Goal: Information Seeking & Learning: Learn about a topic

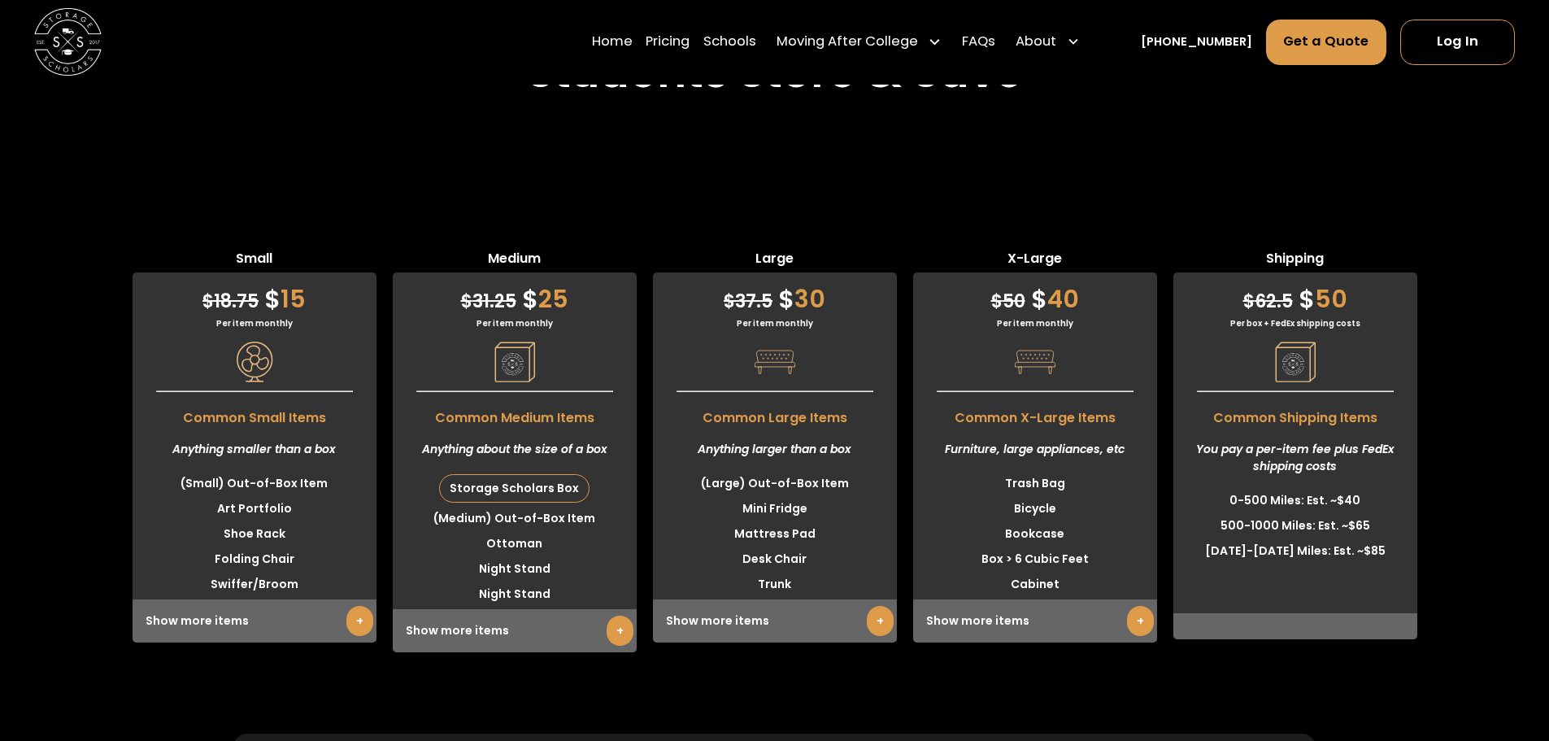
scroll to position [4066, 0]
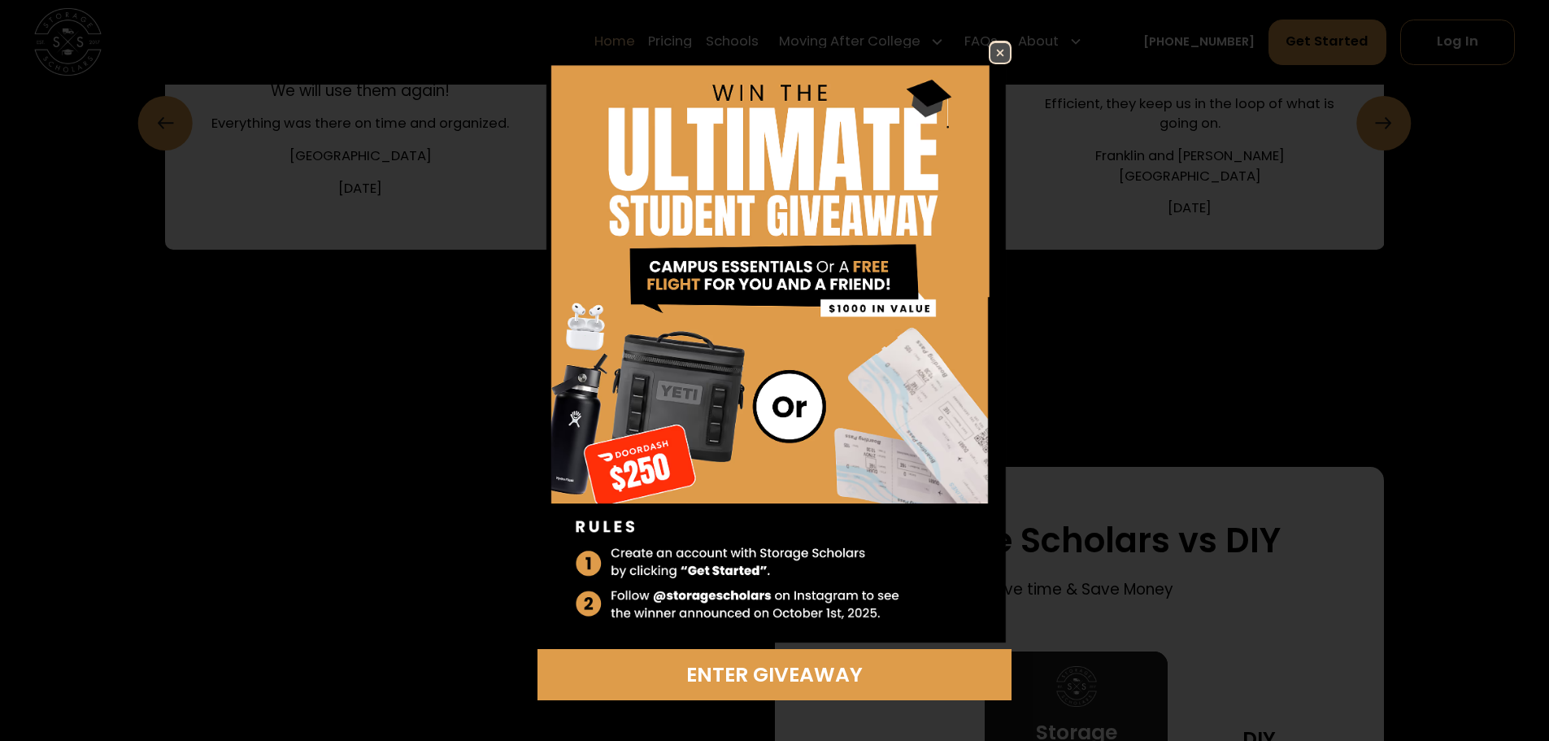
scroll to position [2765, 0]
click at [995, 55] on img at bounding box center [1001, 53] width 20 height 20
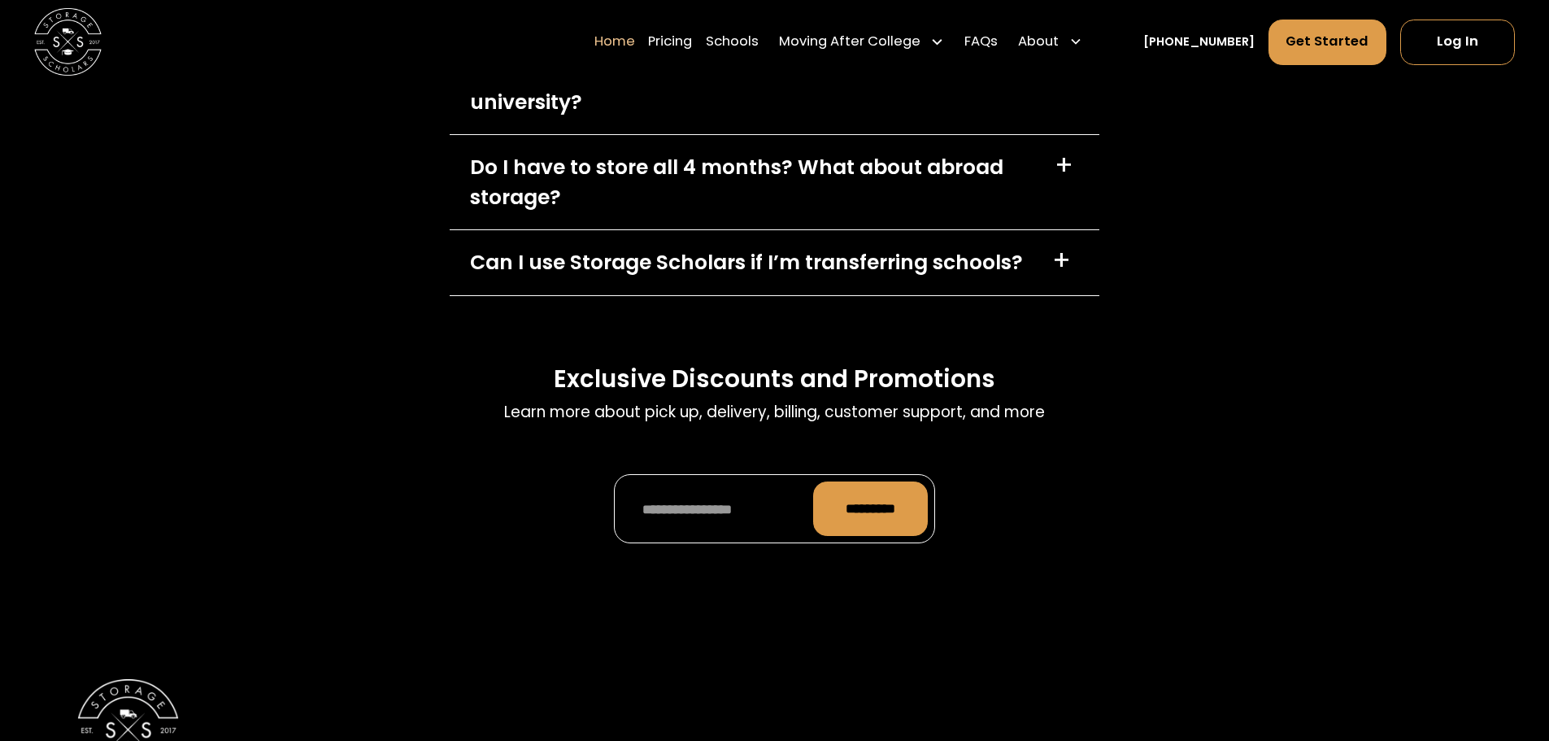
scroll to position [5286, 0]
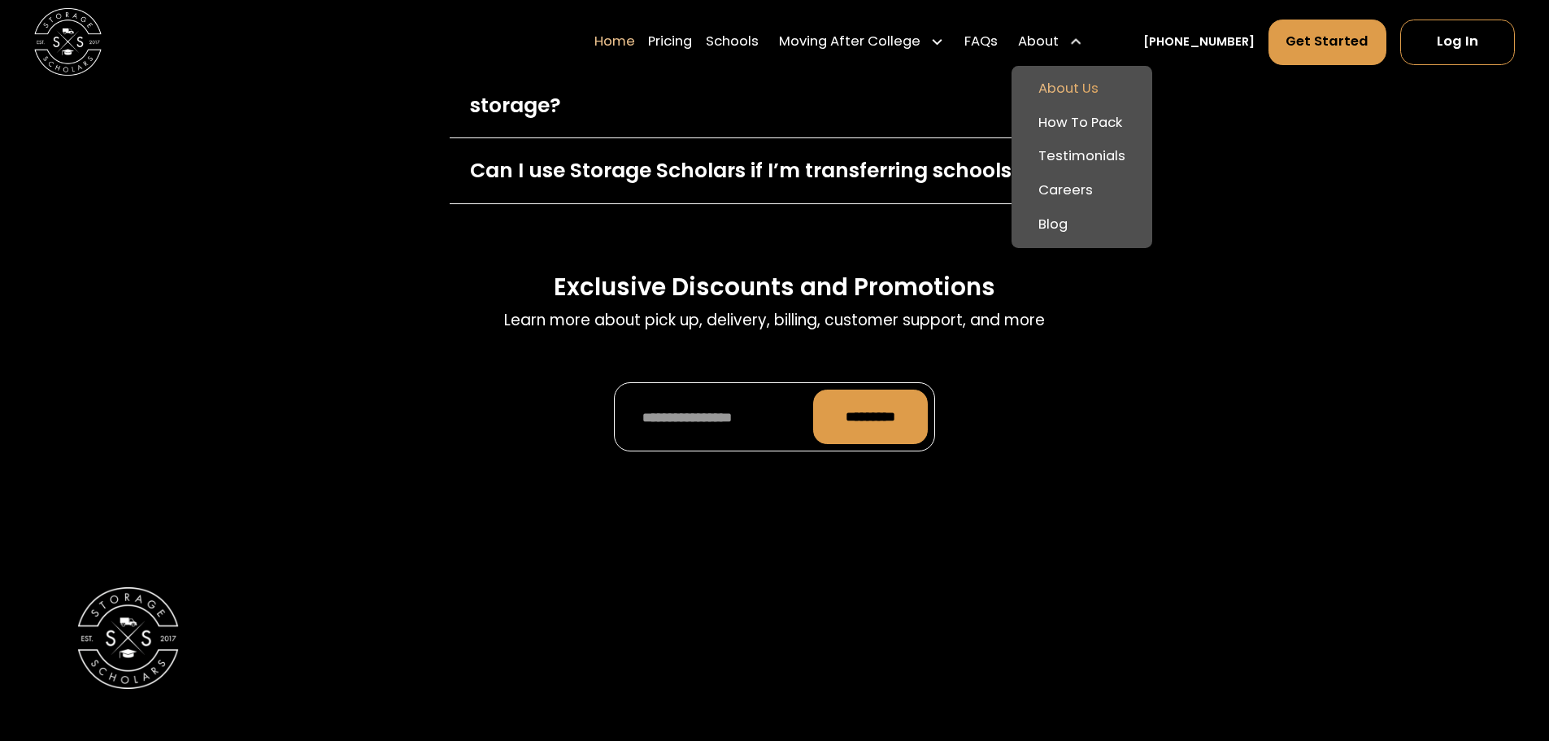
click at [1083, 88] on link "About Us" at bounding box center [1082, 89] width 128 height 34
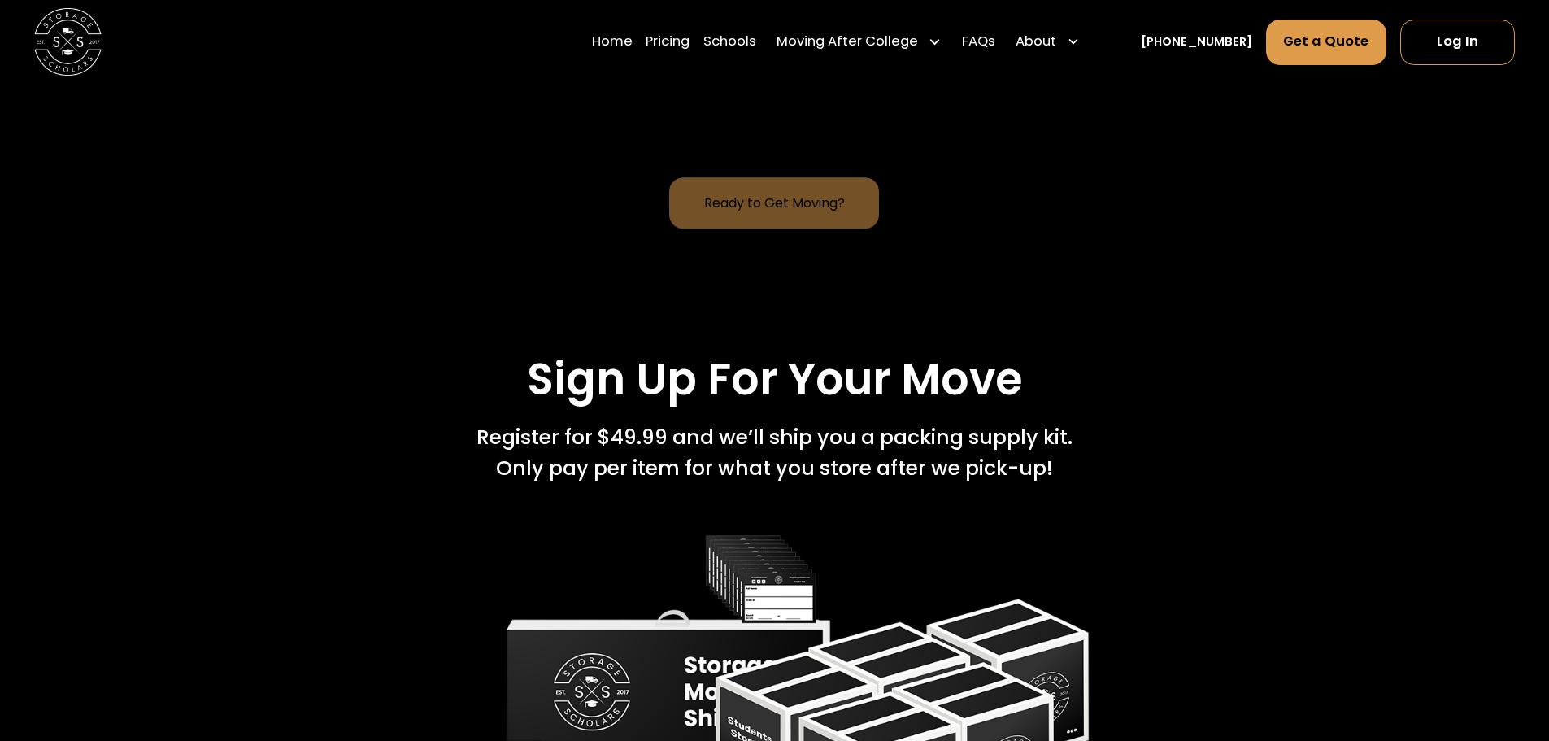
scroll to position [2196, 0]
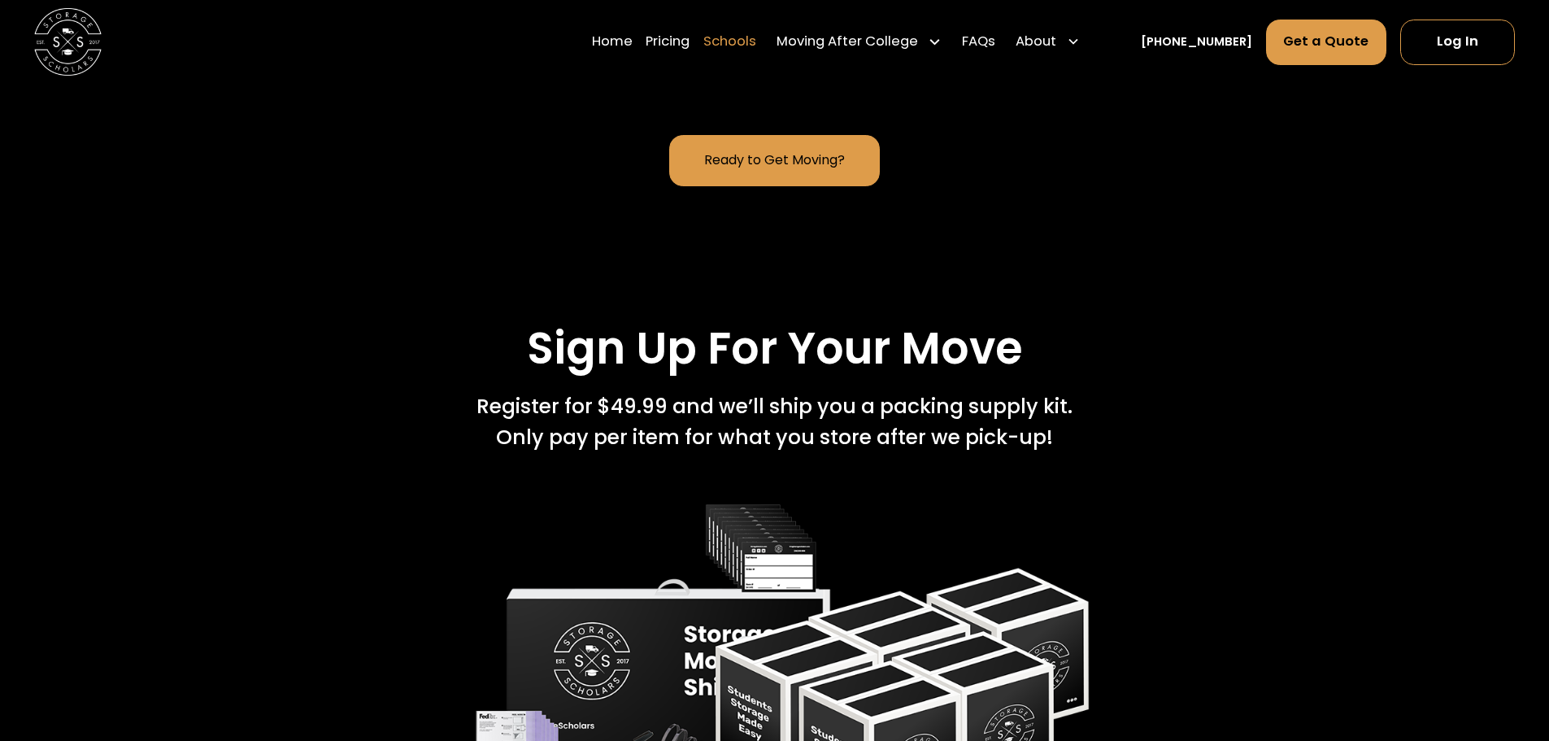
click at [747, 44] on link "Schools" at bounding box center [729, 42] width 53 height 47
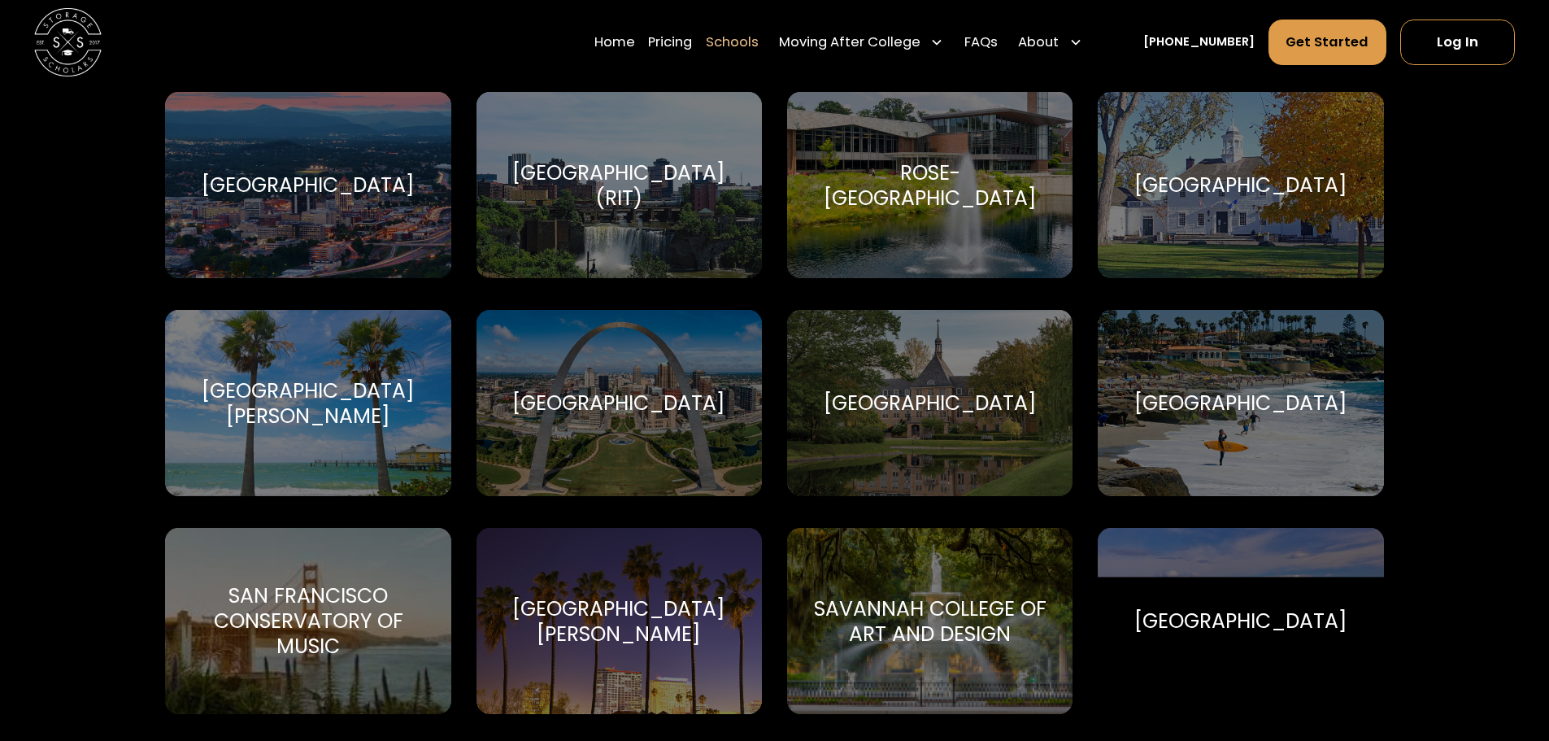
scroll to position [5855, 0]
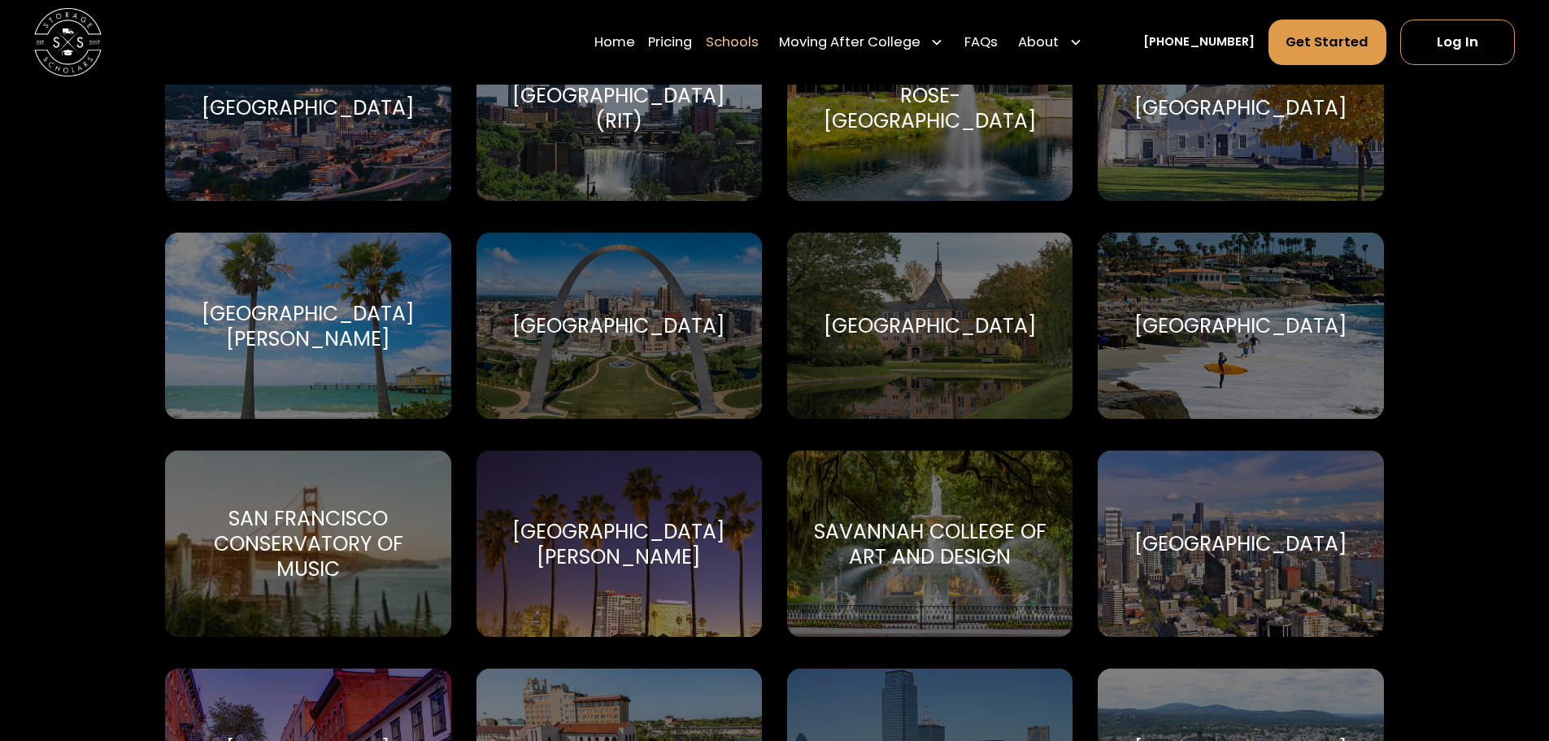
click at [1235, 313] on div "San Diego State University" at bounding box center [1240, 325] width 213 height 25
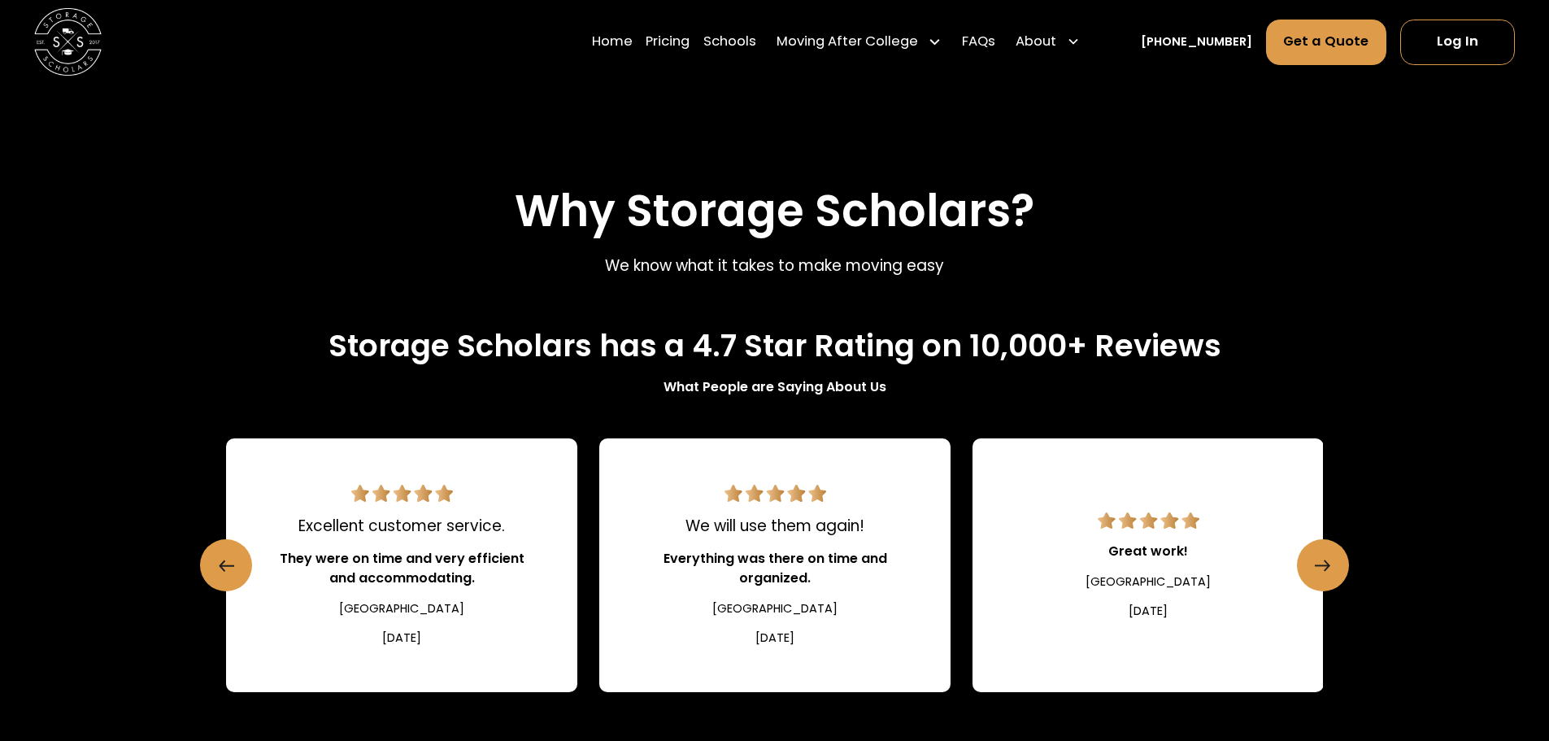
scroll to position [1627, 0]
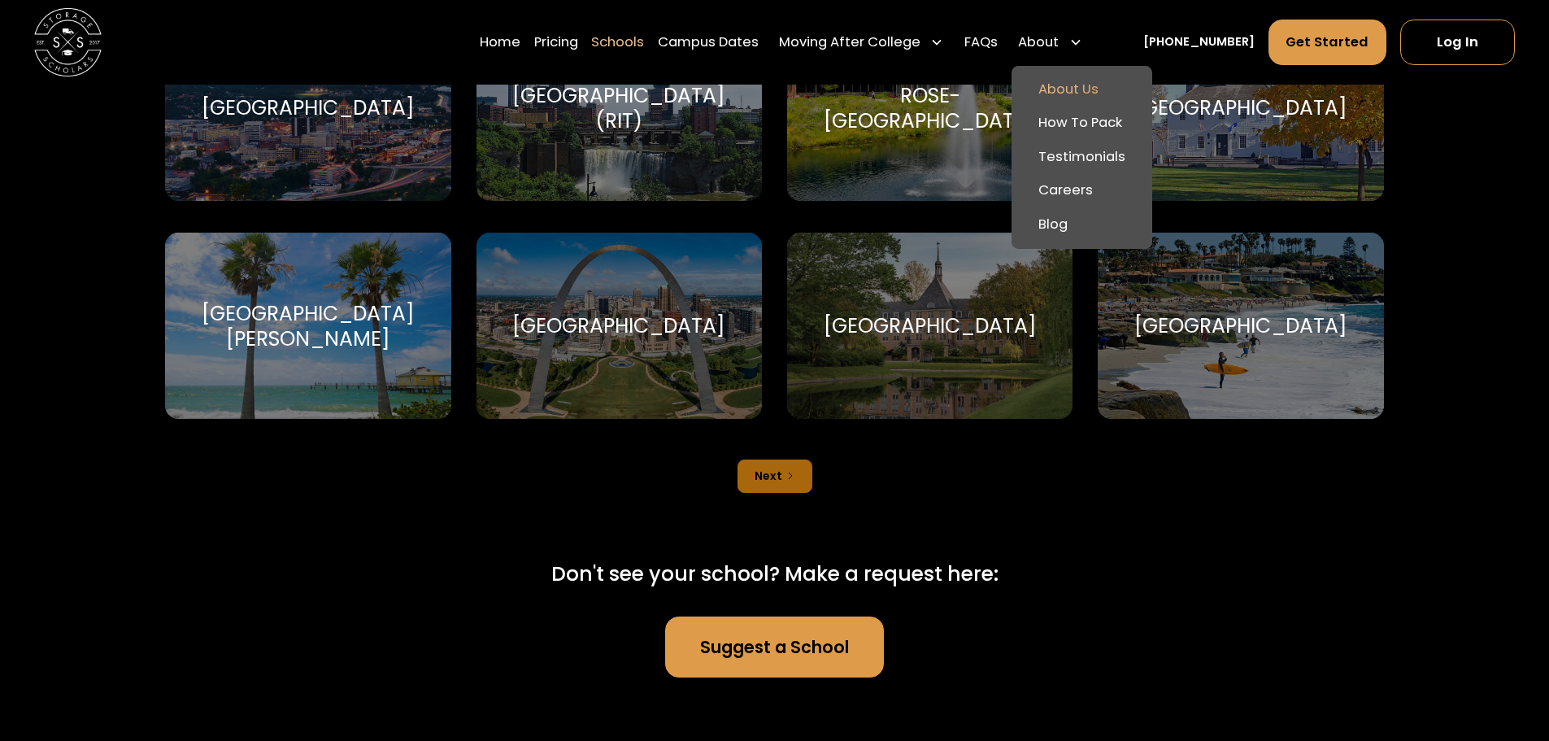
click at [1099, 90] on link "About Us" at bounding box center [1082, 89] width 128 height 34
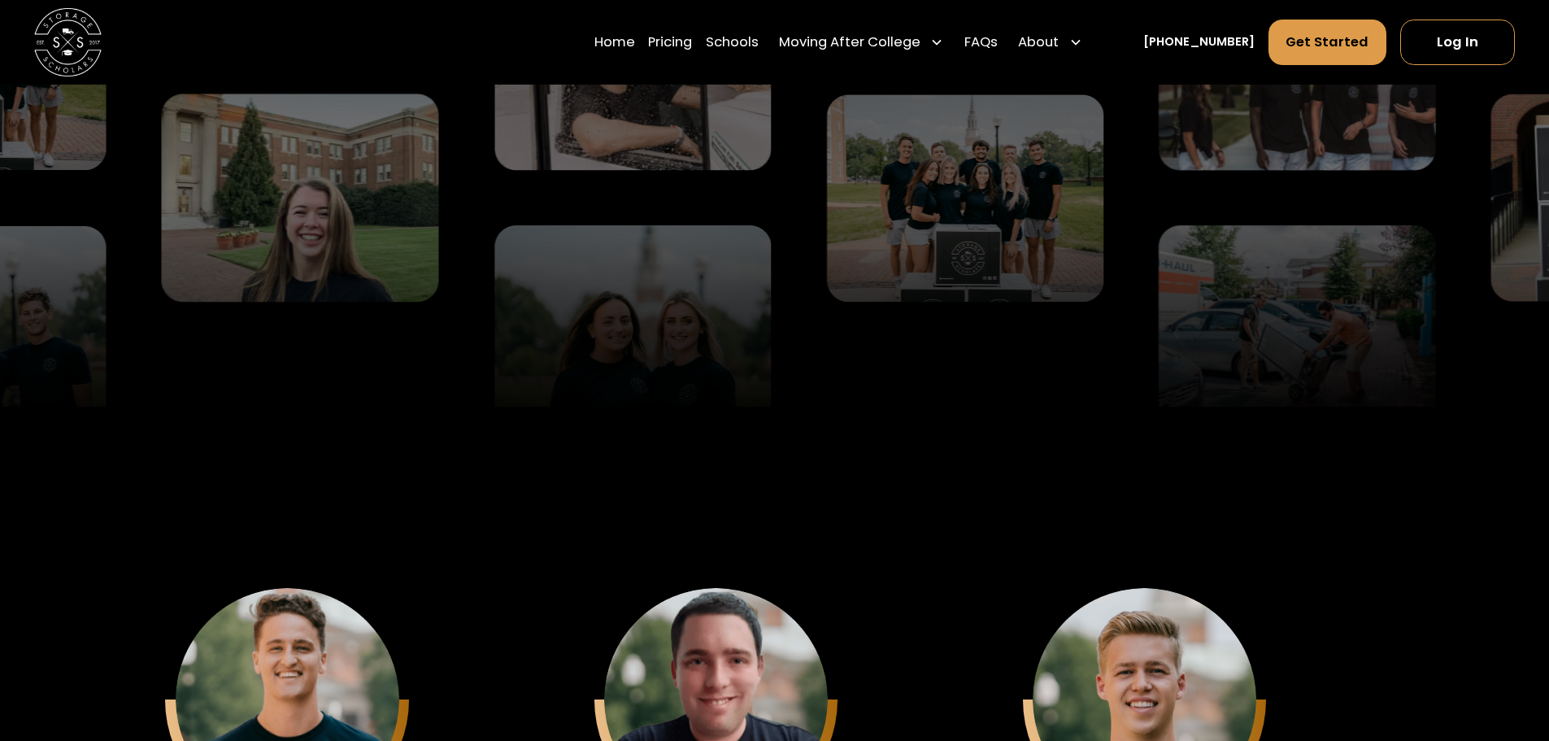
scroll to position [4066, 0]
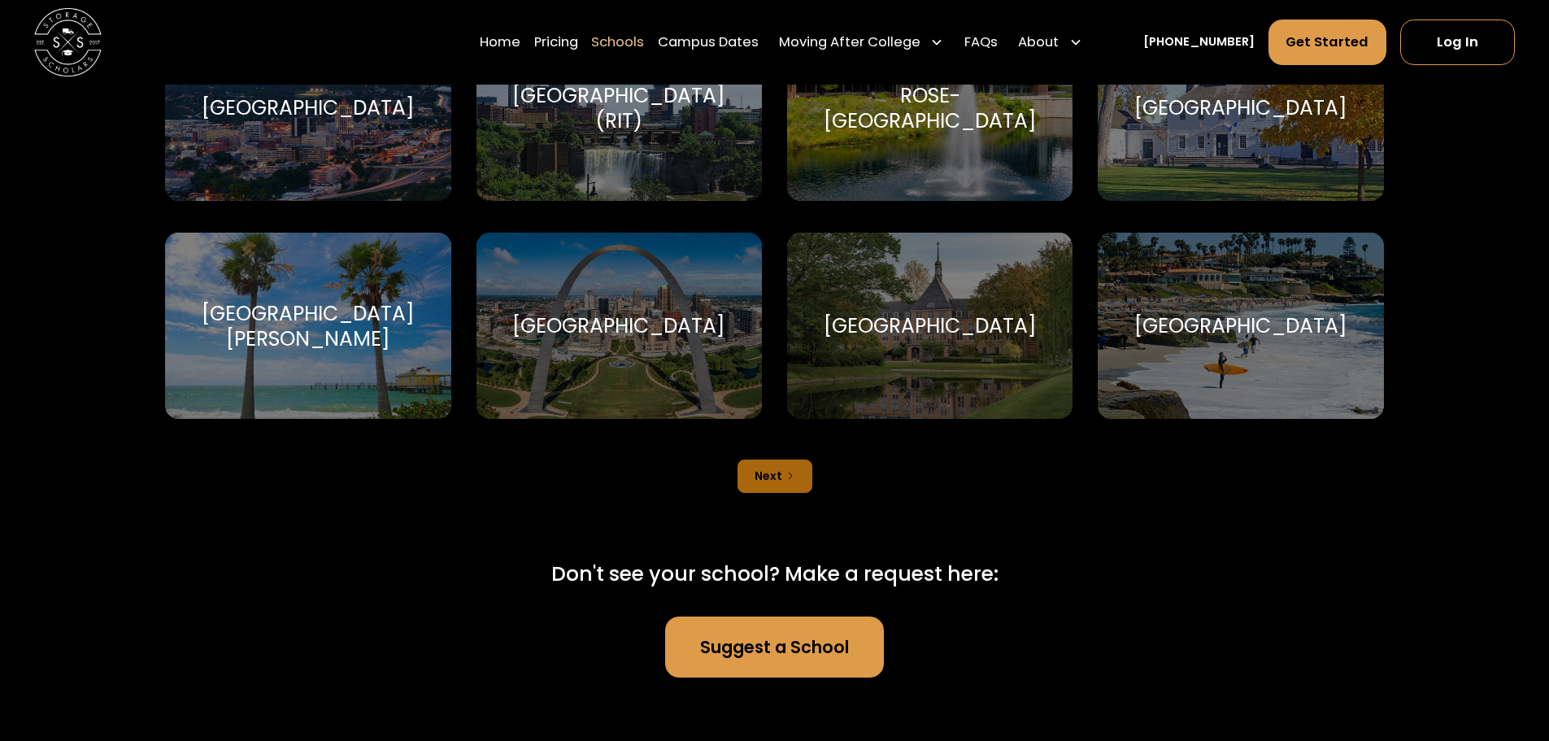
click at [764, 468] on div "Next" at bounding box center [769, 476] width 28 height 17
click at [792, 459] on link "Next" at bounding box center [775, 475] width 75 height 33
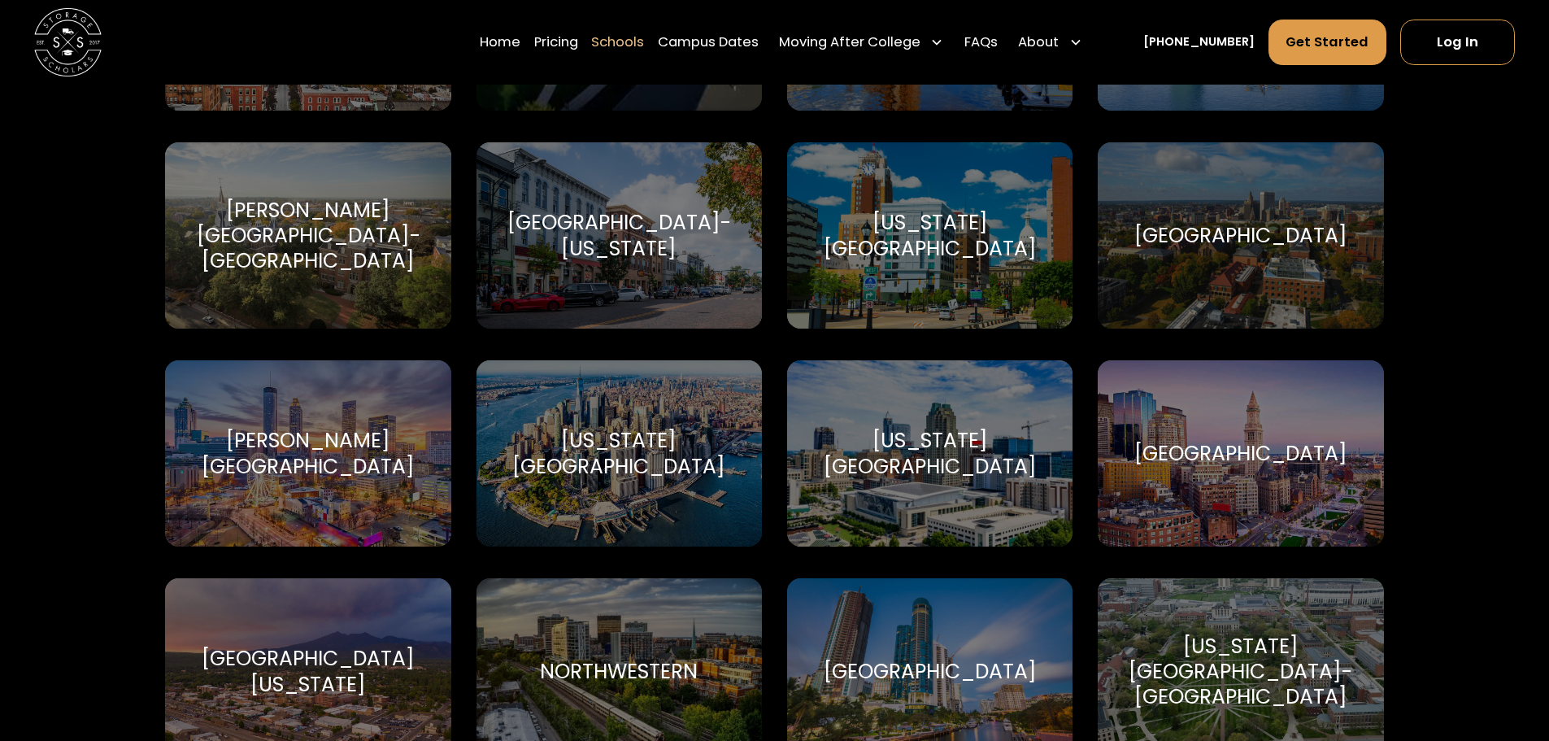
scroll to position [4392, 0]
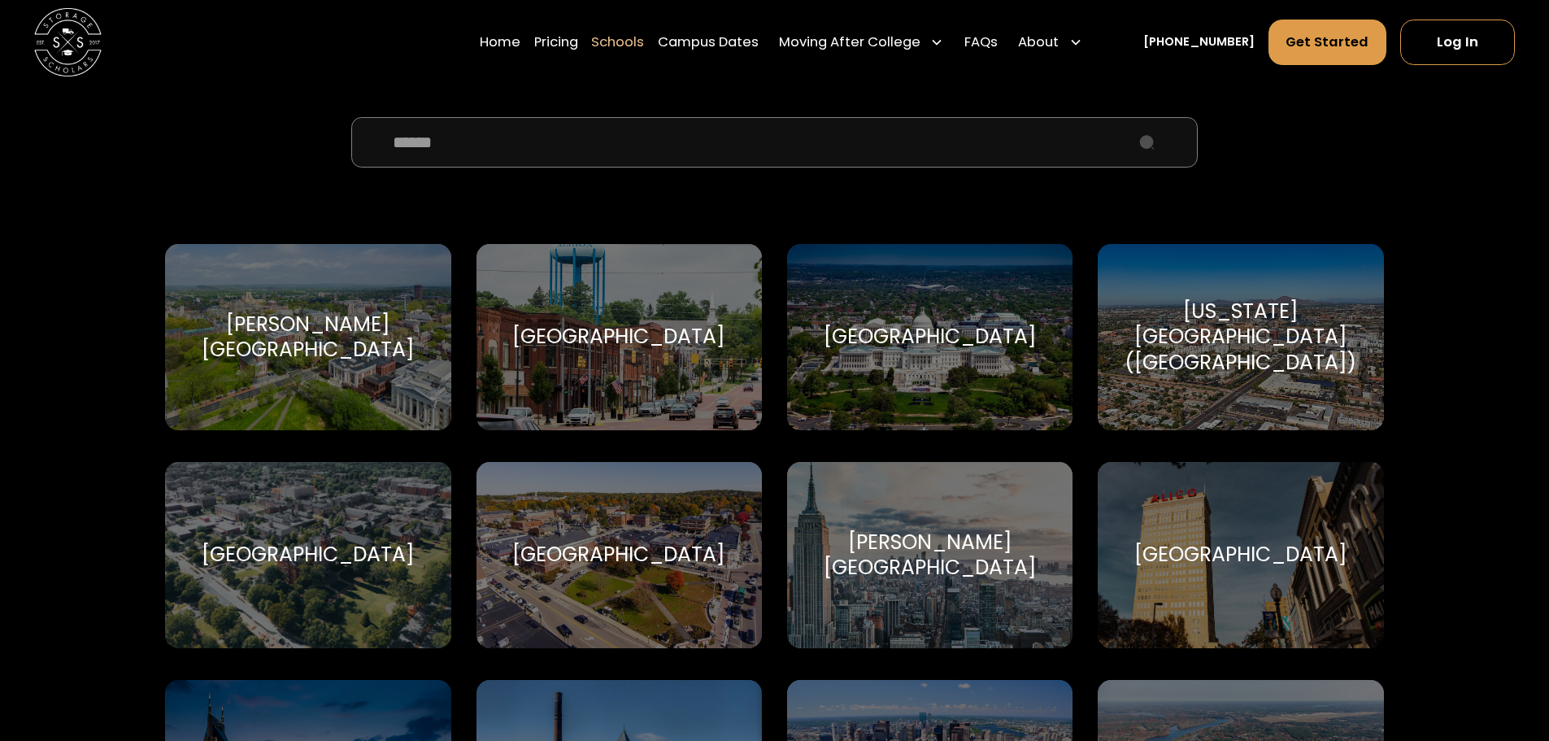
scroll to position [651, 0]
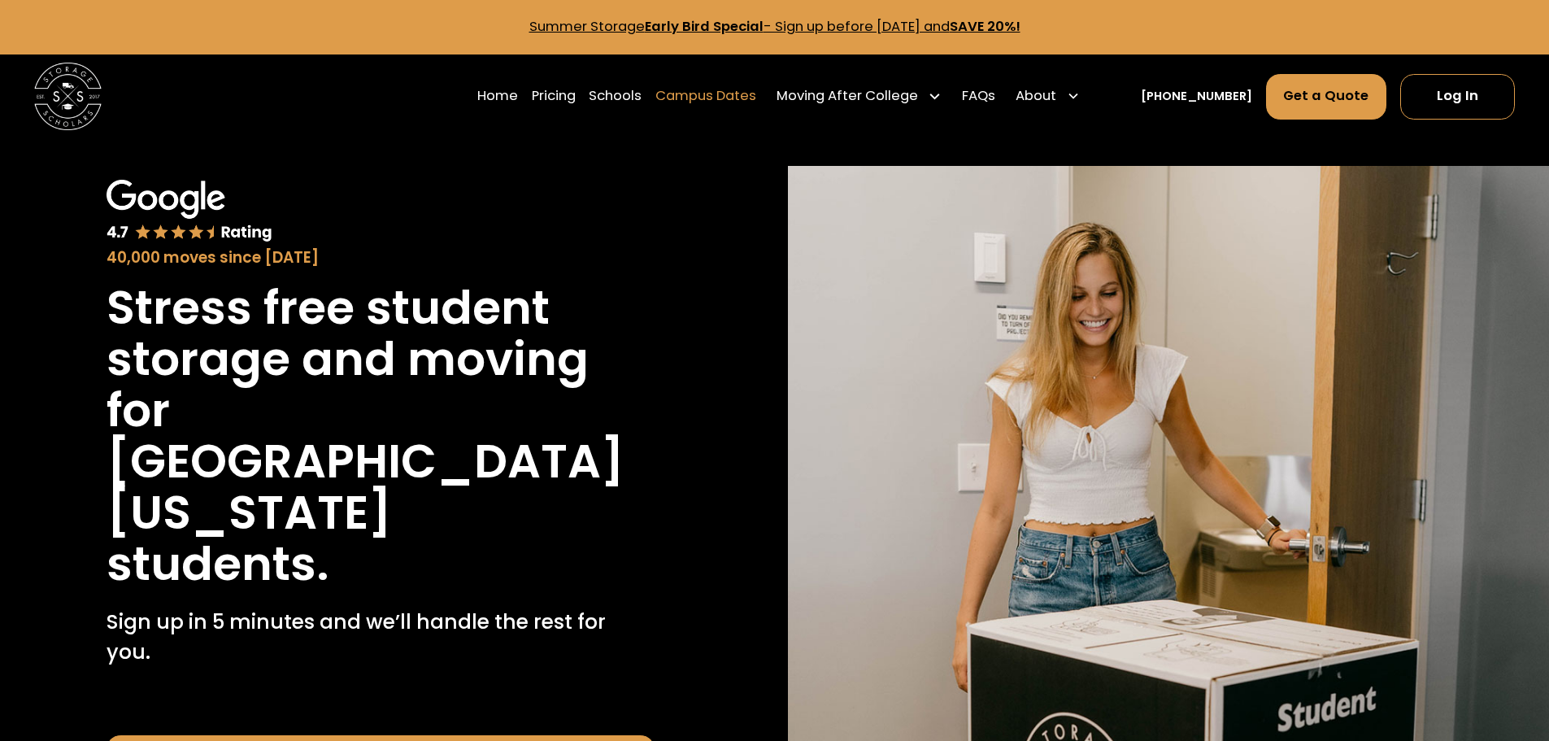
click at [713, 102] on link "Campus Dates" at bounding box center [705, 95] width 101 height 47
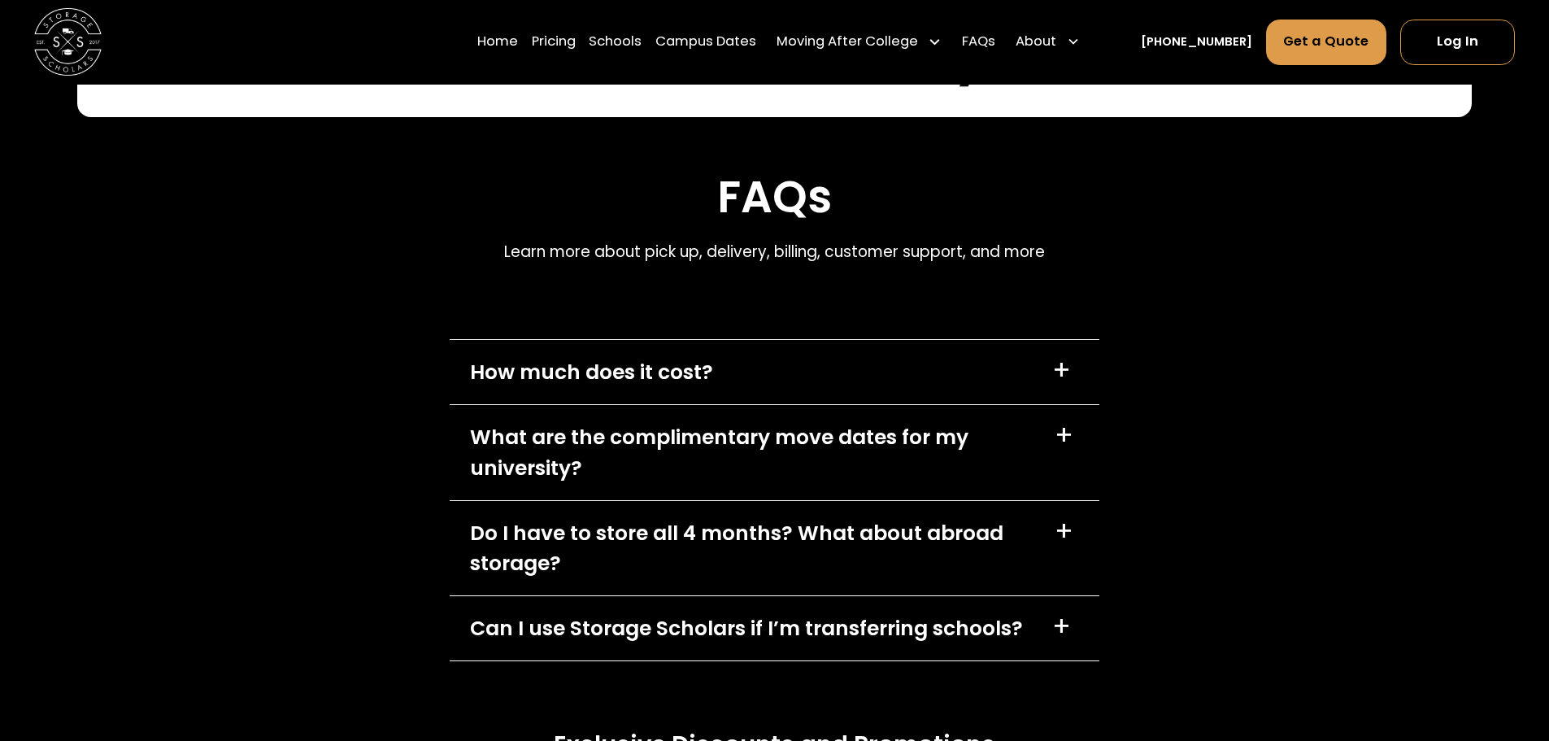
scroll to position [6762, 0]
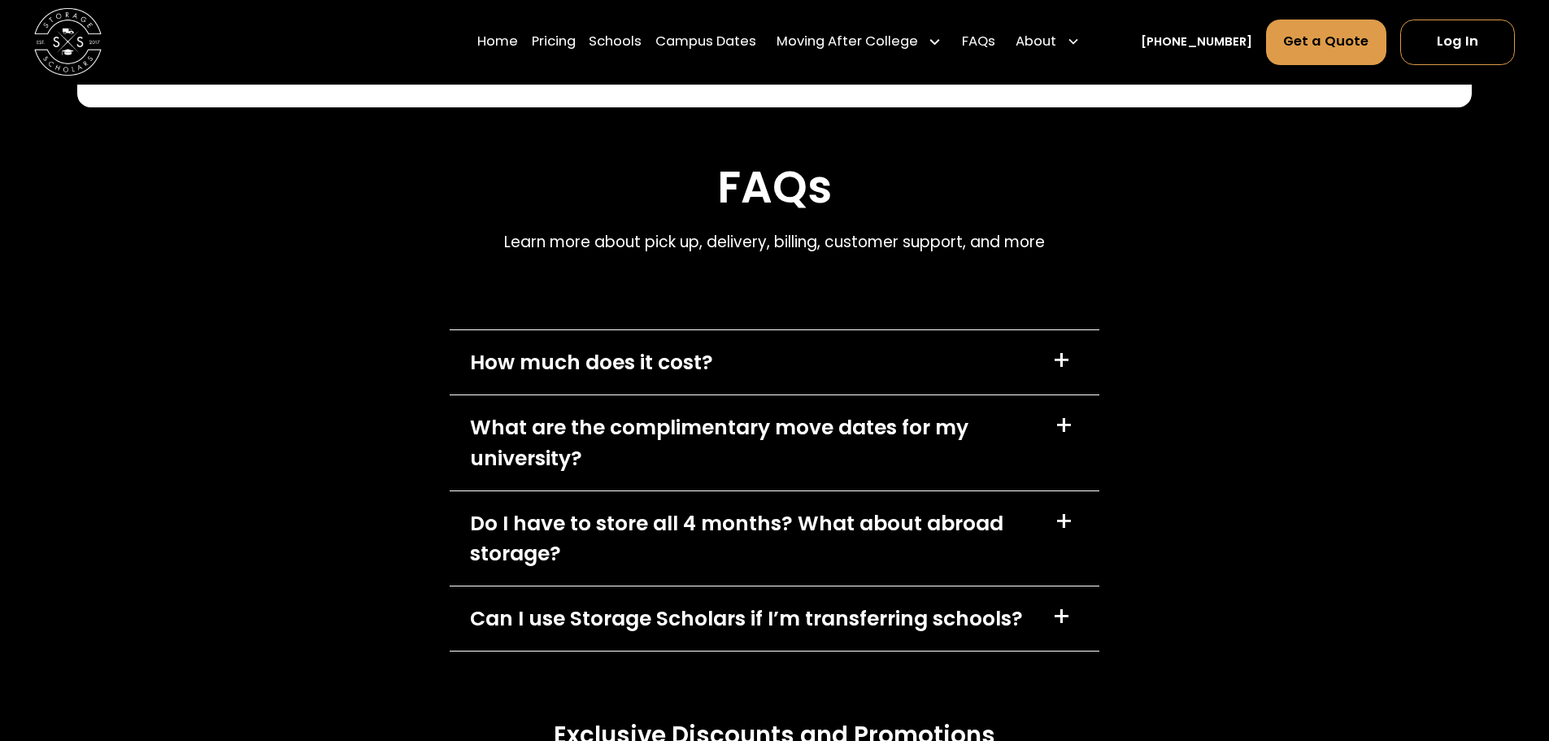
click at [1059, 347] on div "+" at bounding box center [1061, 360] width 19 height 27
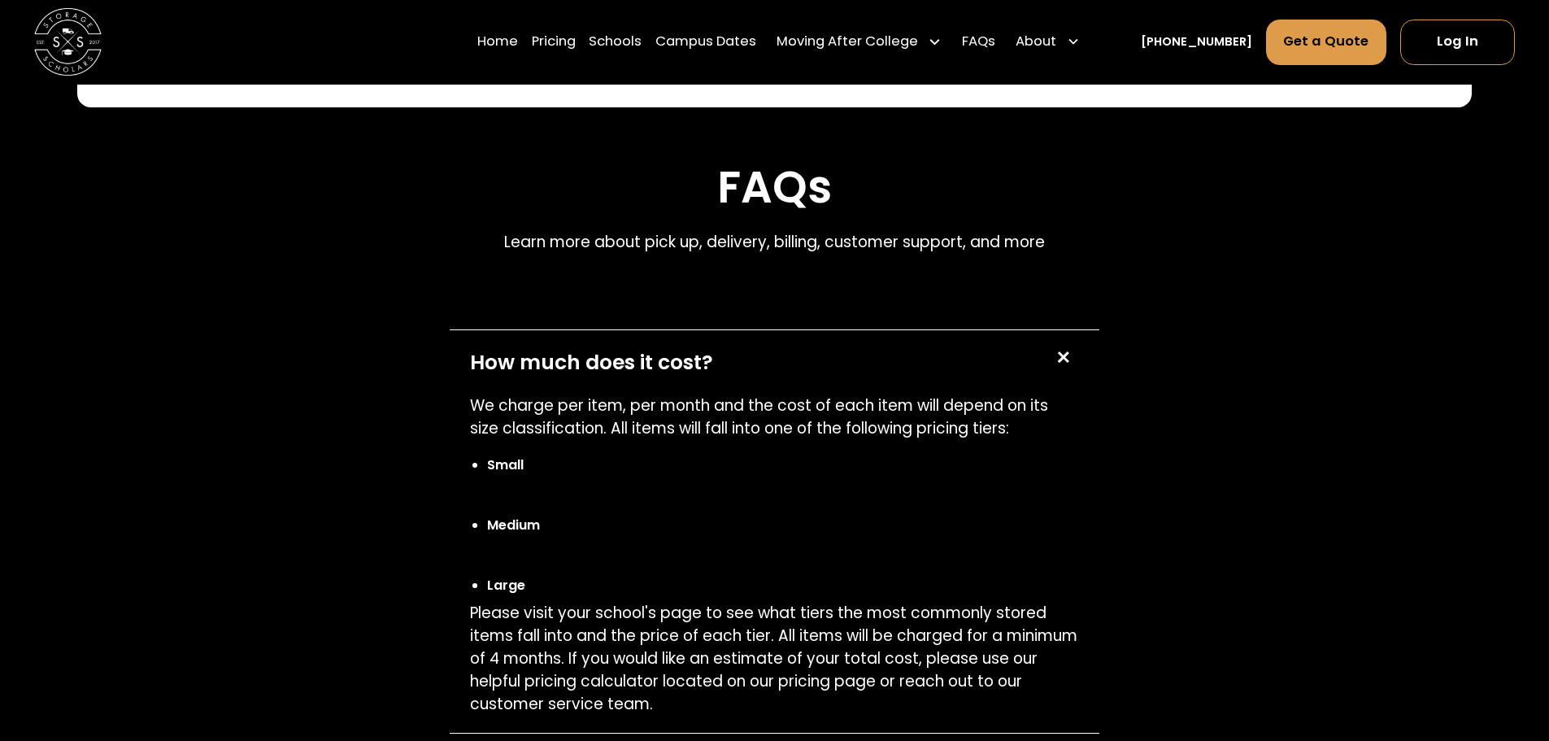
click at [1065, 342] on div "+" at bounding box center [1063, 358] width 33 height 33
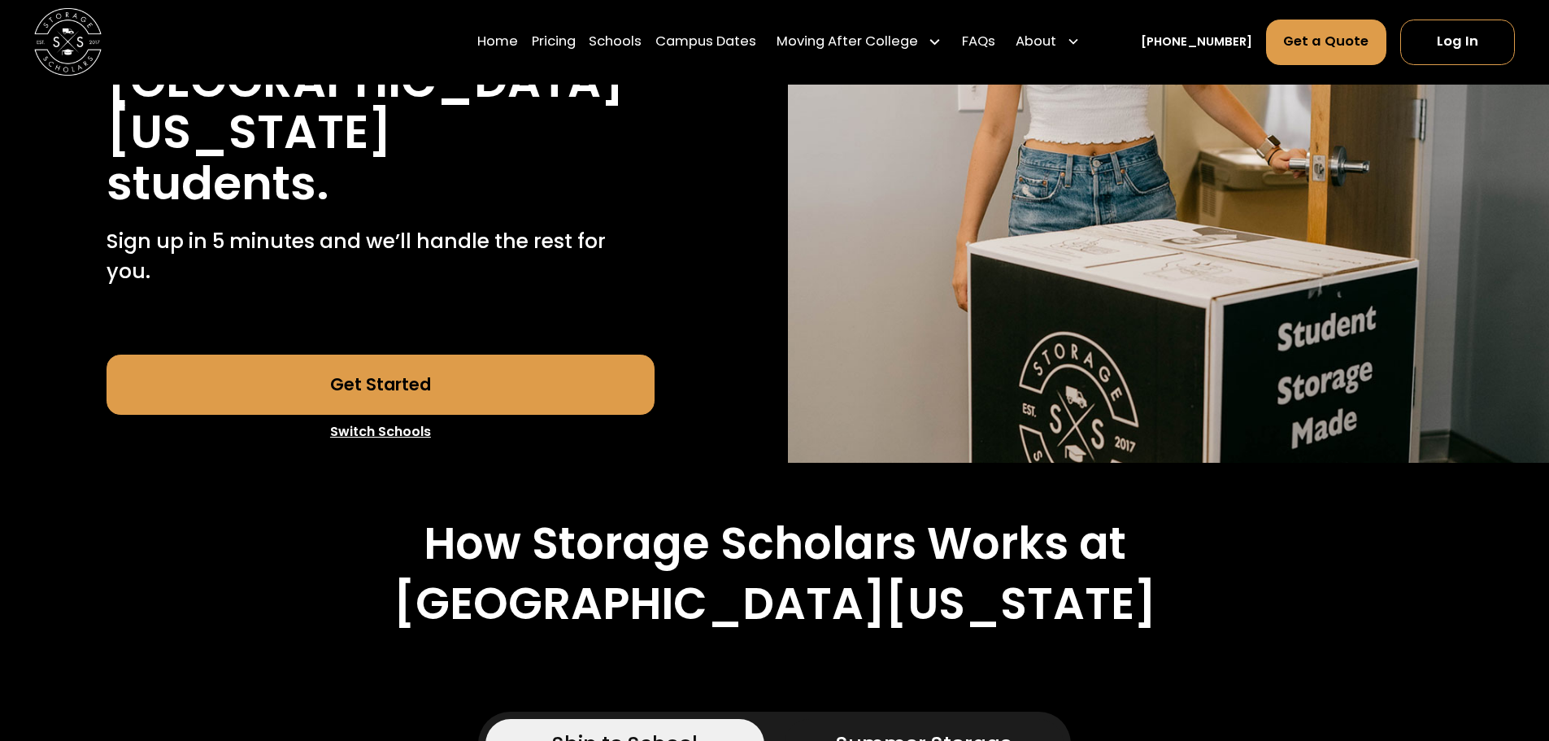
scroll to position [0, 0]
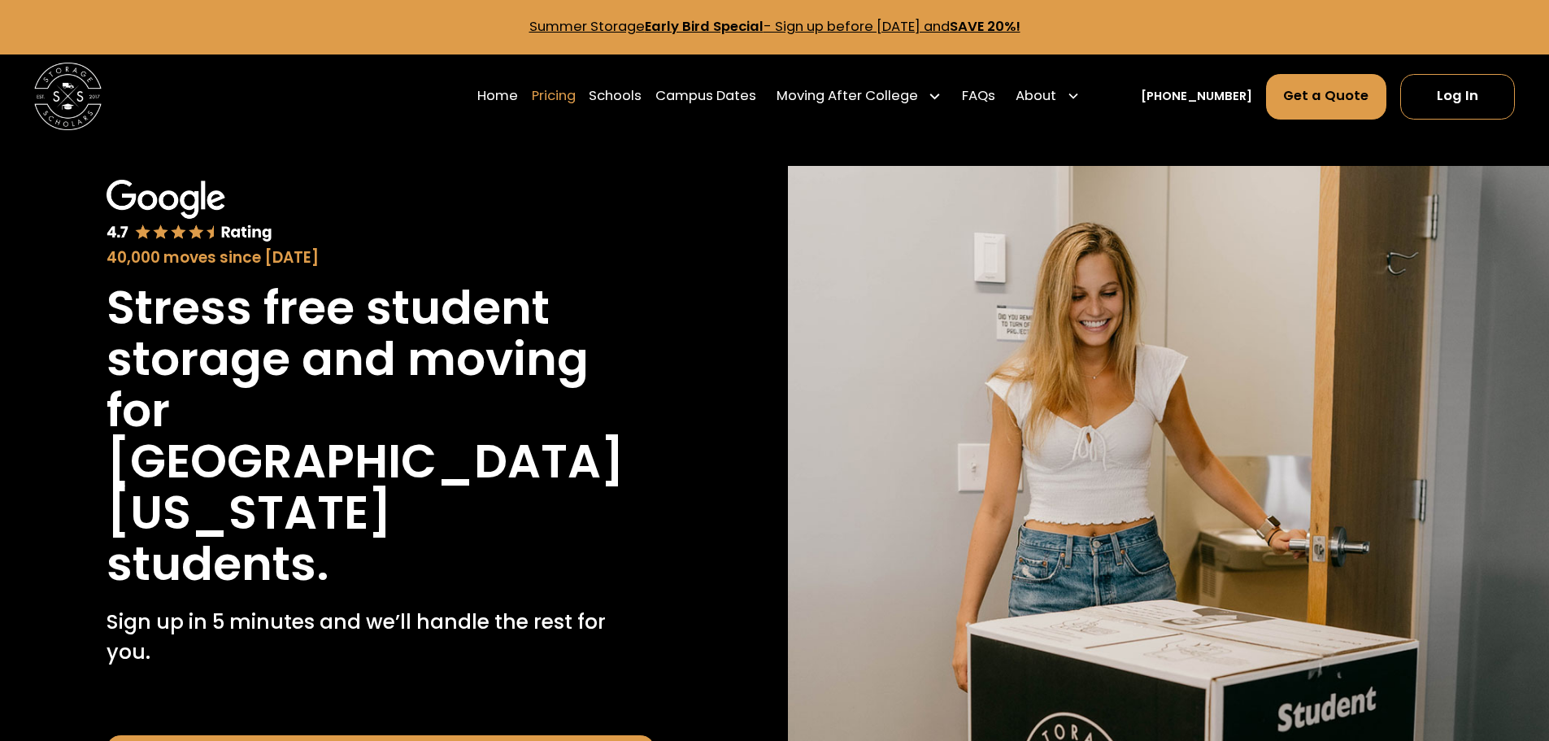
click at [576, 97] on link "Pricing" at bounding box center [554, 95] width 44 height 47
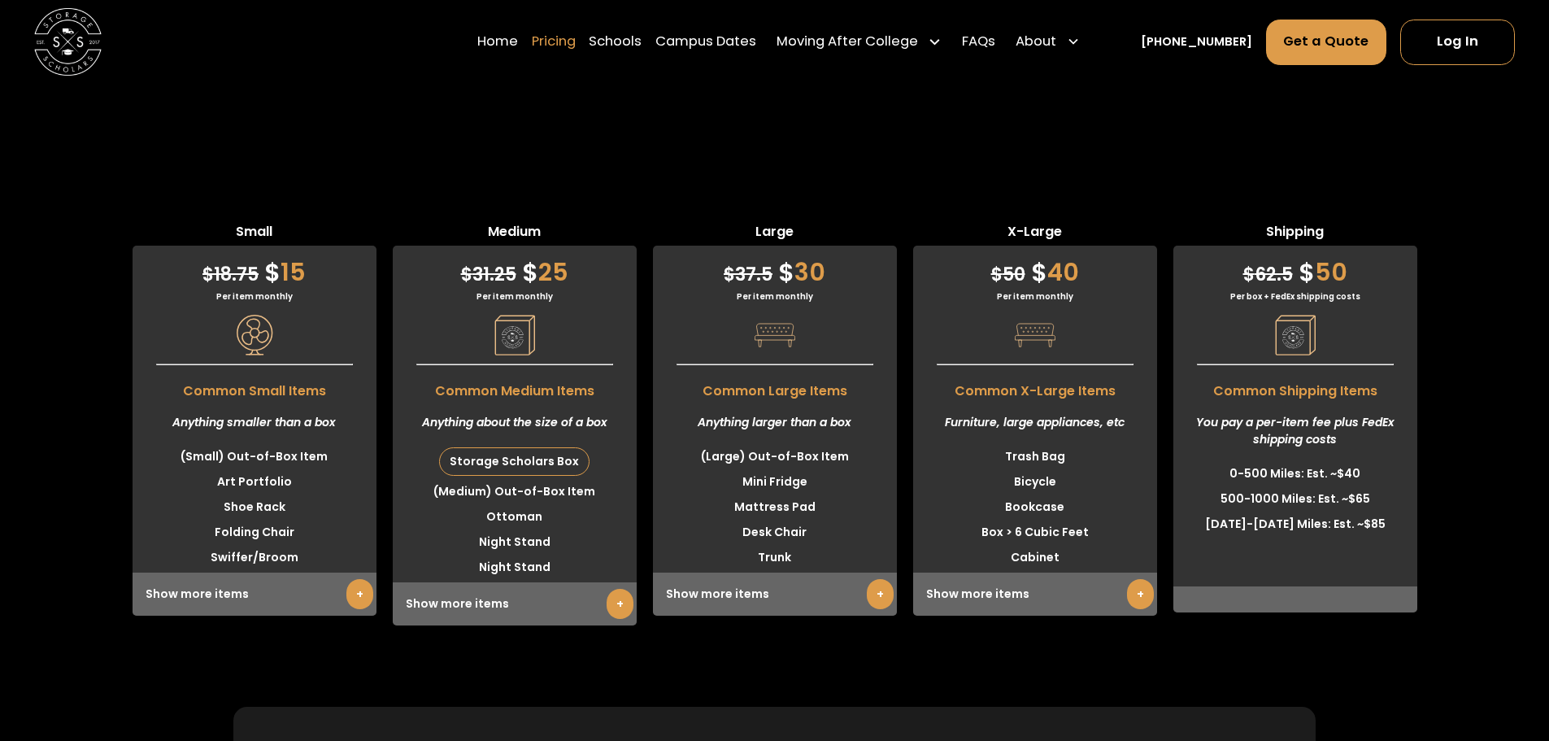
scroll to position [4109, 0]
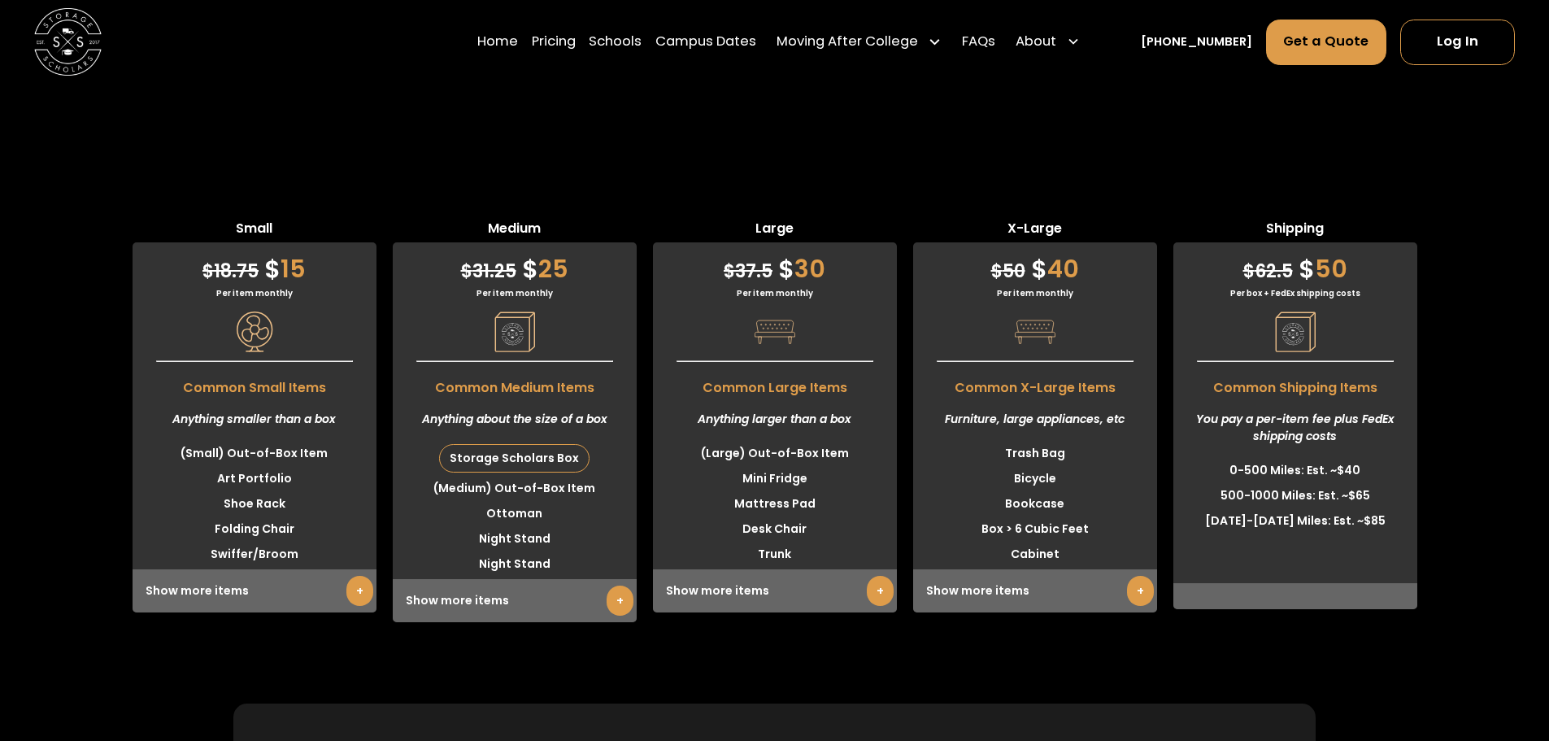
click at [86, 219] on div "Small $ 18.75 $ 15 Per item monthly Common Small Items Anything smaller than a …" at bounding box center [774, 420] width 1549 height 403
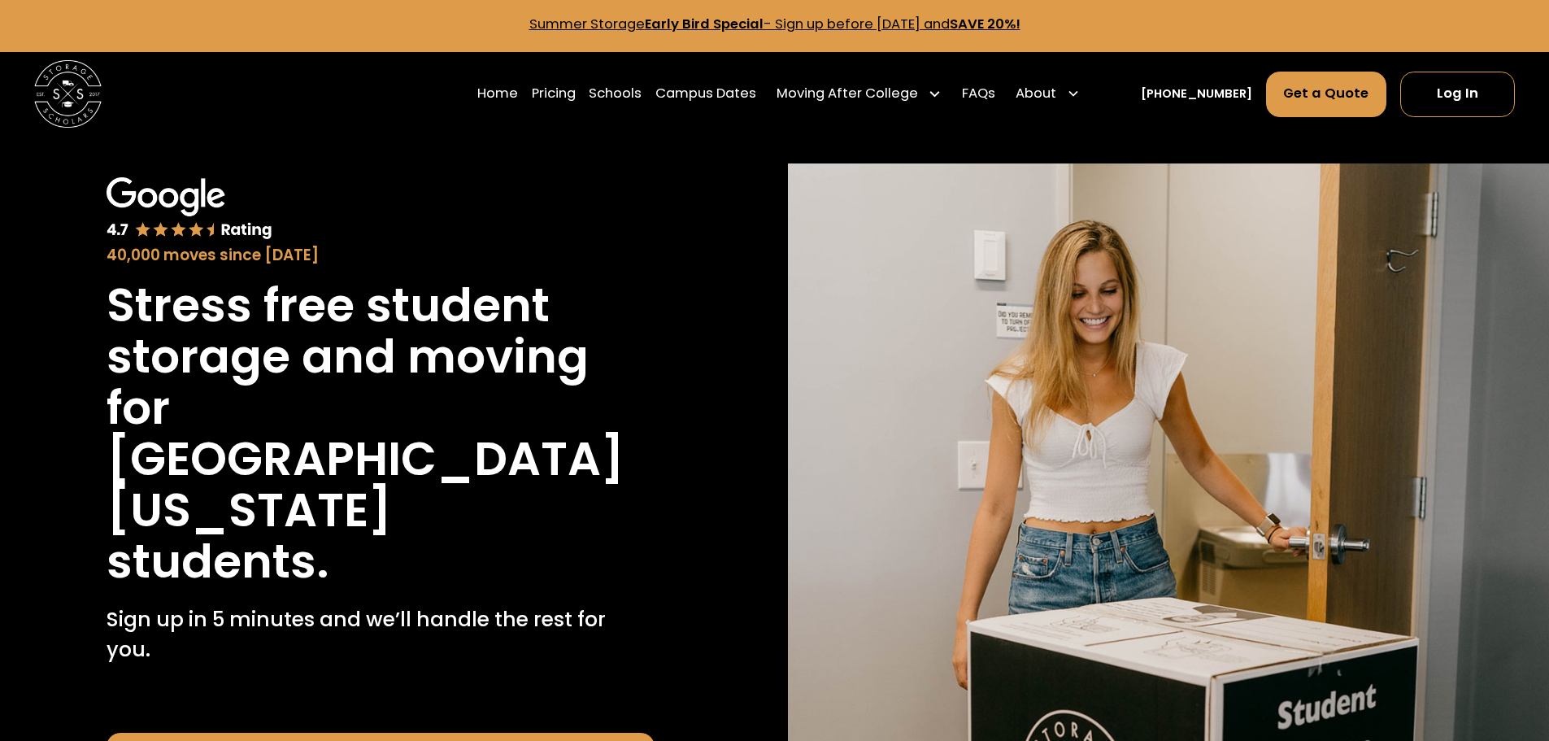
scroll to position [0, 0]
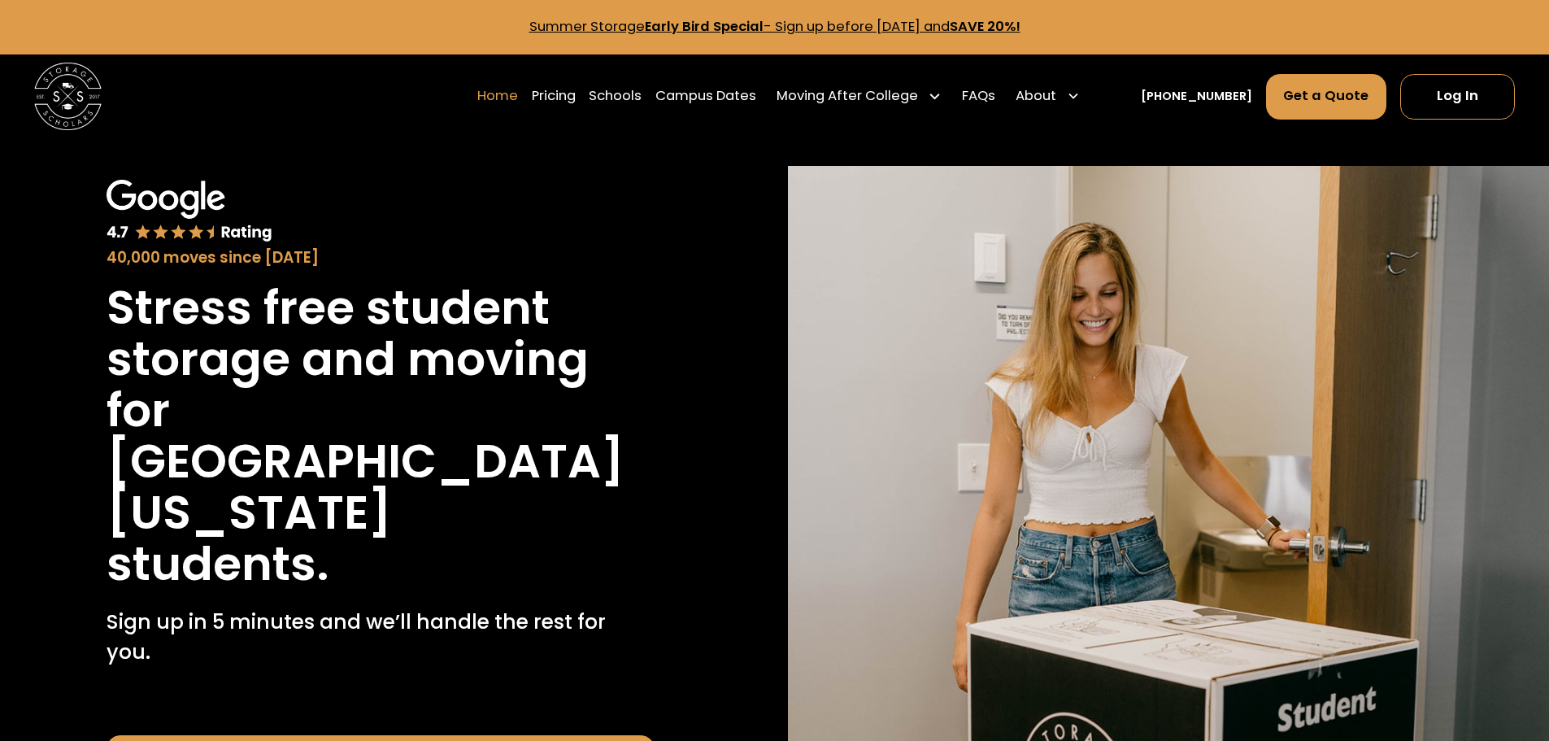
click at [518, 95] on link "Home" at bounding box center [497, 95] width 41 height 47
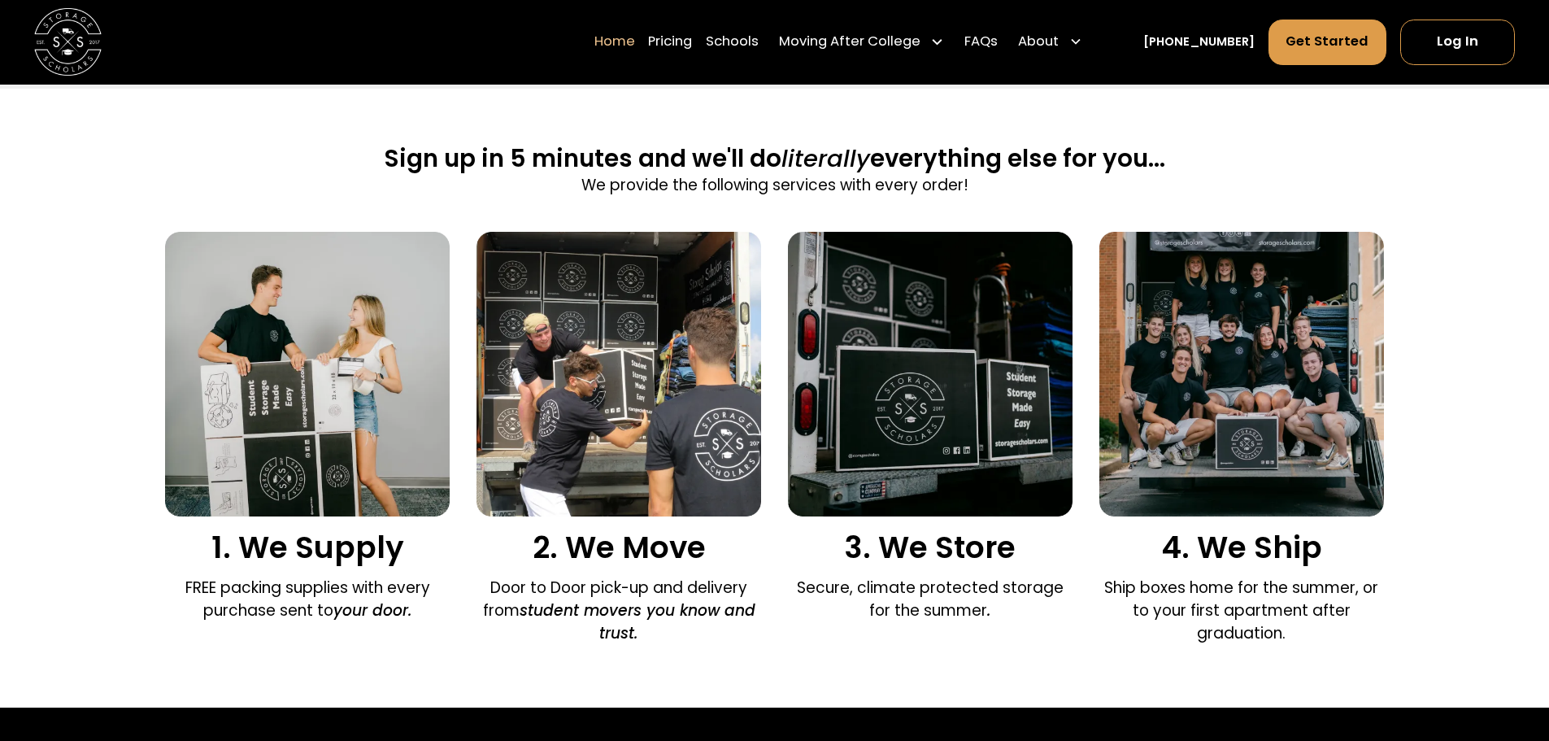
scroll to position [1139, 0]
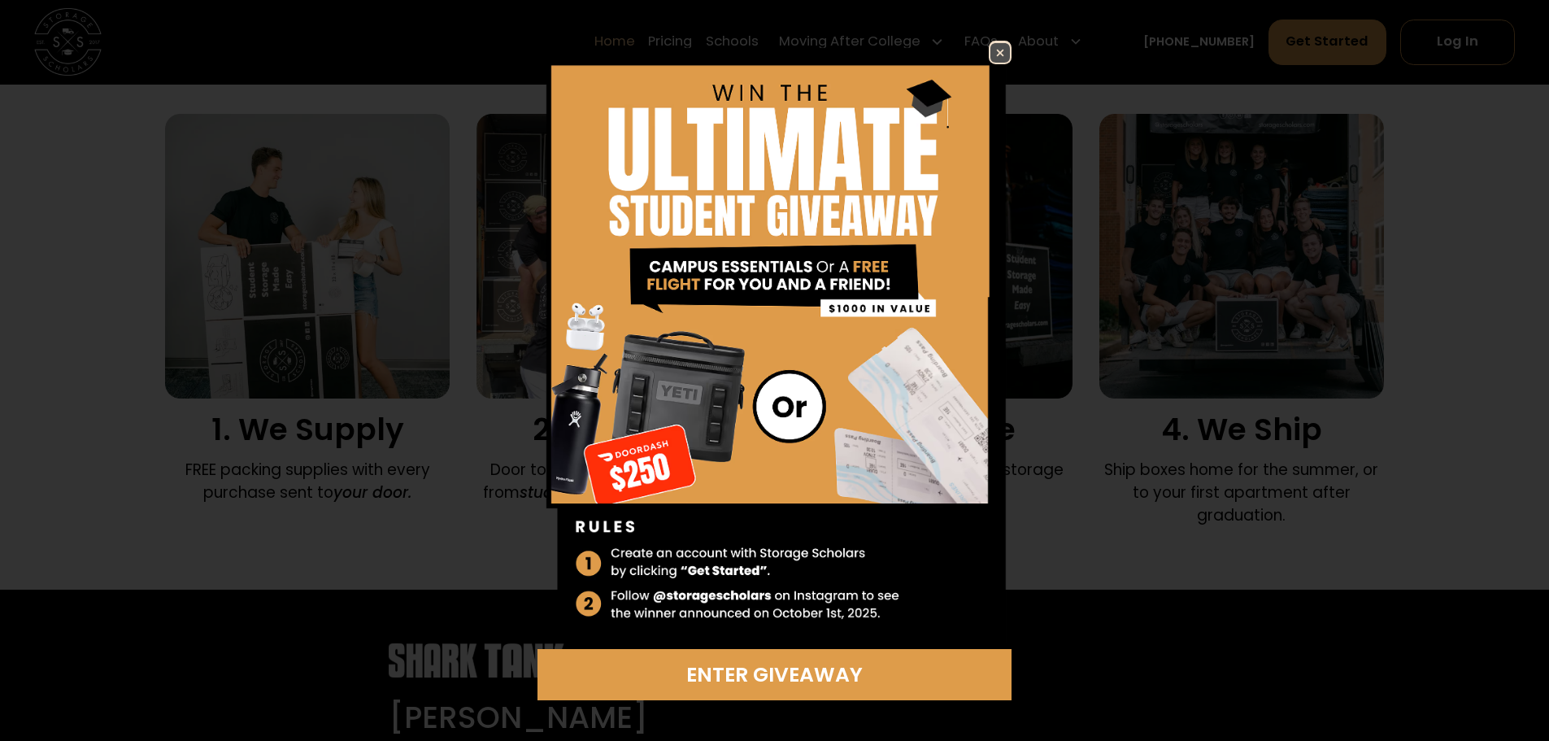
click at [1007, 56] on img at bounding box center [1001, 53] width 20 height 20
